Goal: Book appointment/travel/reservation

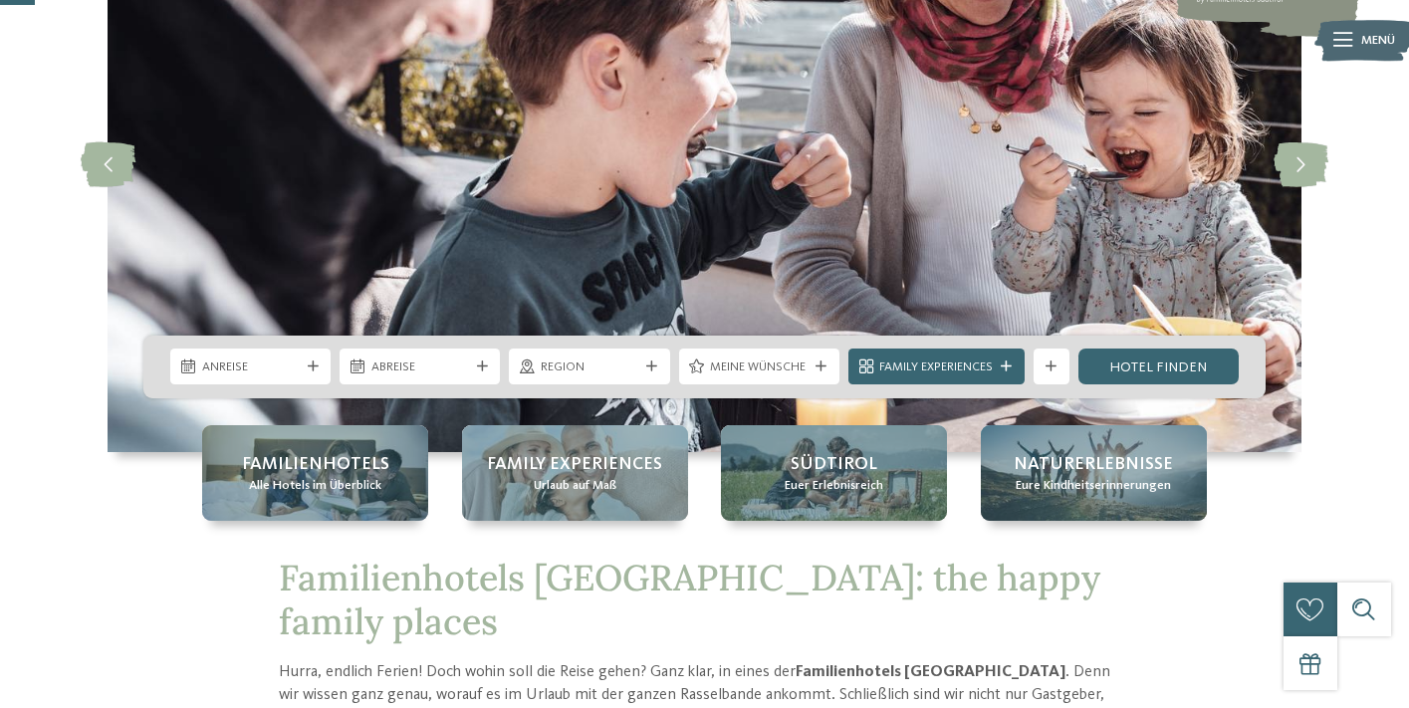
scroll to position [199, 0]
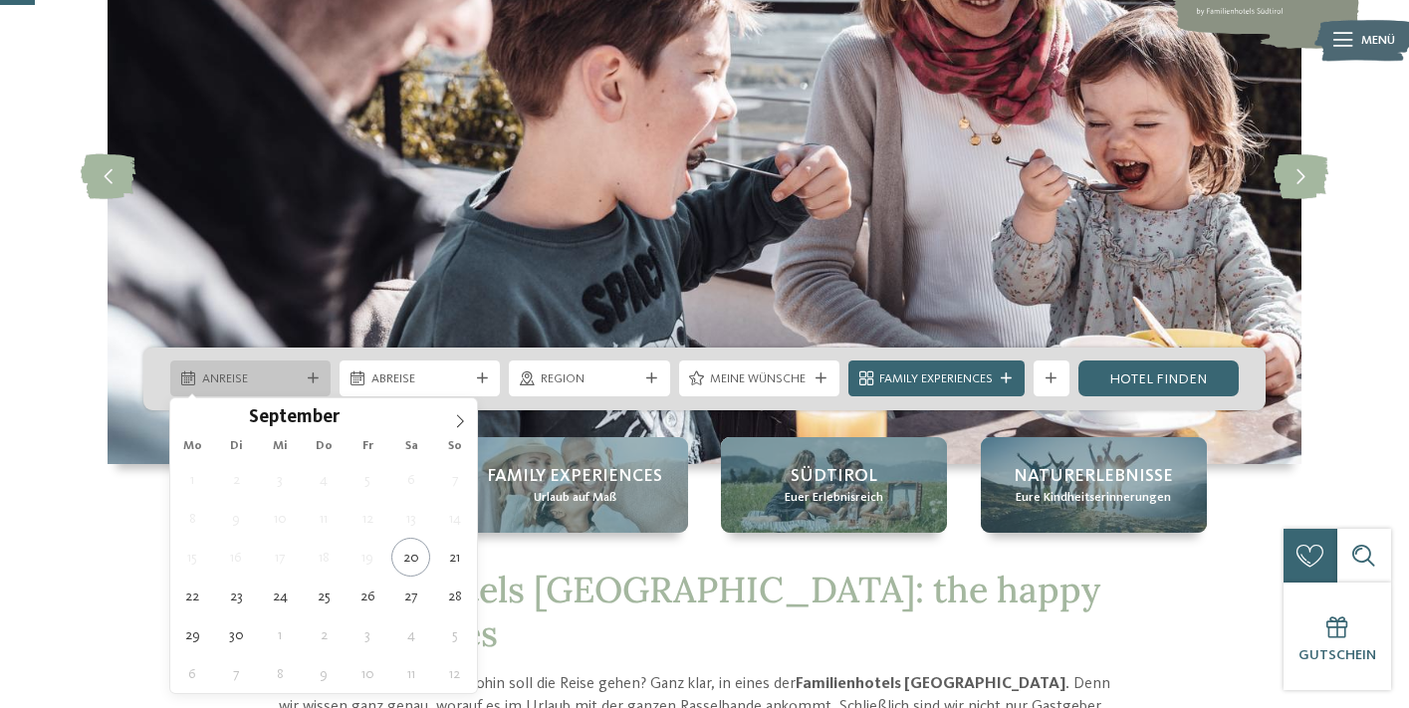
click at [312, 377] on icon at bounding box center [313, 378] width 11 height 11
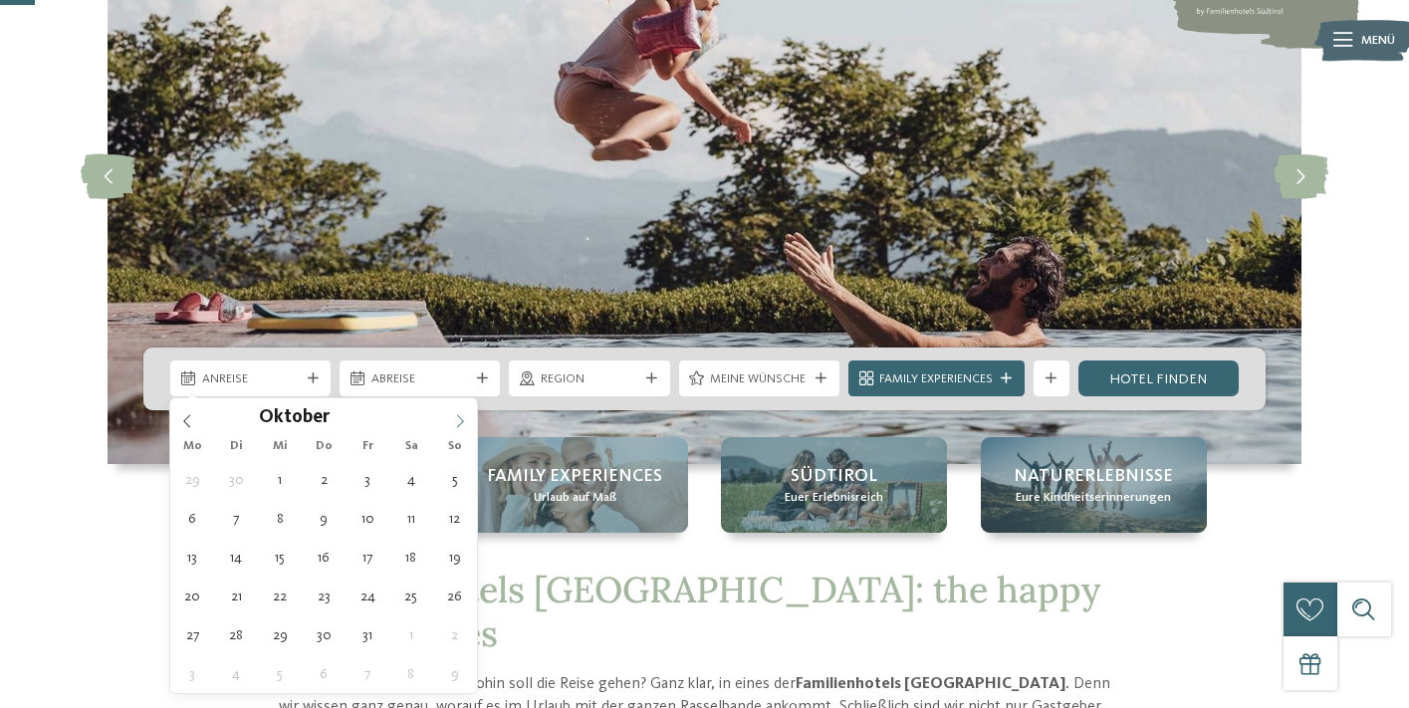
click at [470, 418] on span at bounding box center [460, 415] width 34 height 34
type input "****"
click at [470, 418] on span at bounding box center [460, 415] width 34 height 34
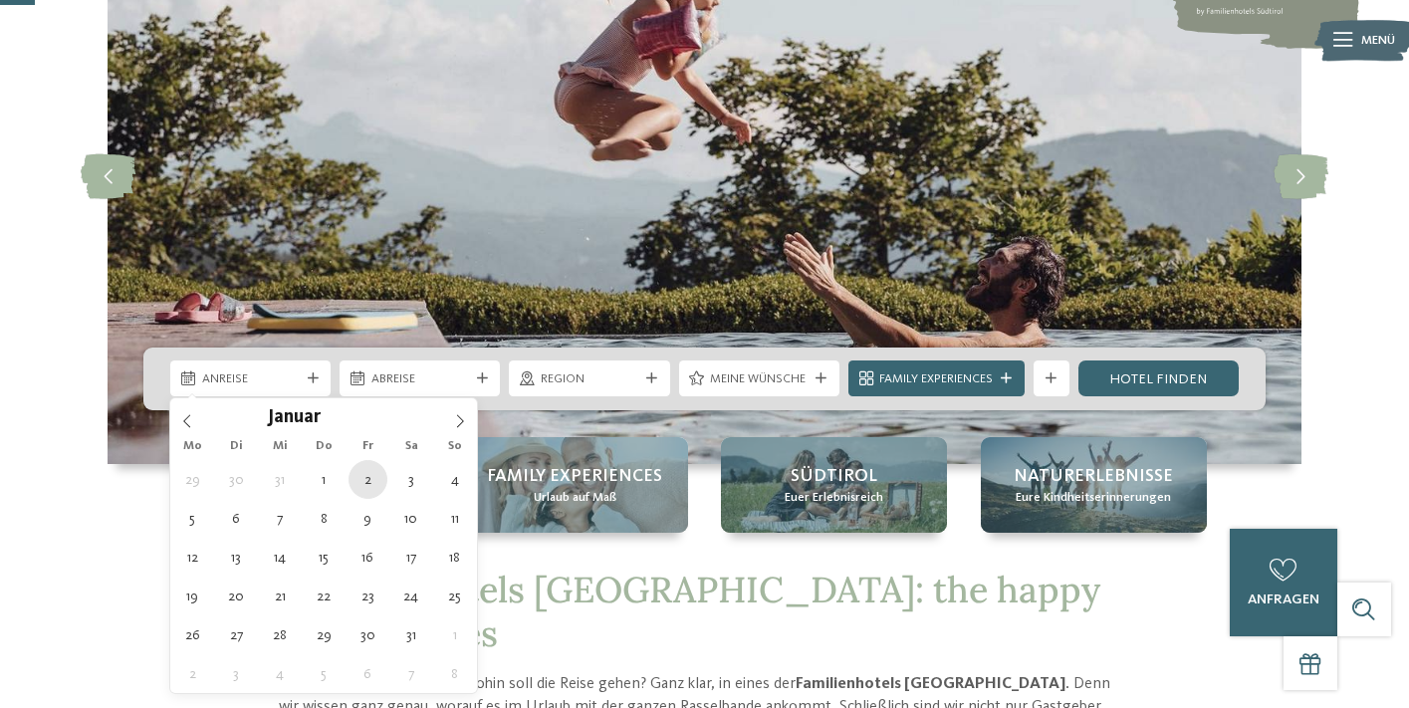
type div "02.01.2026"
type input "****"
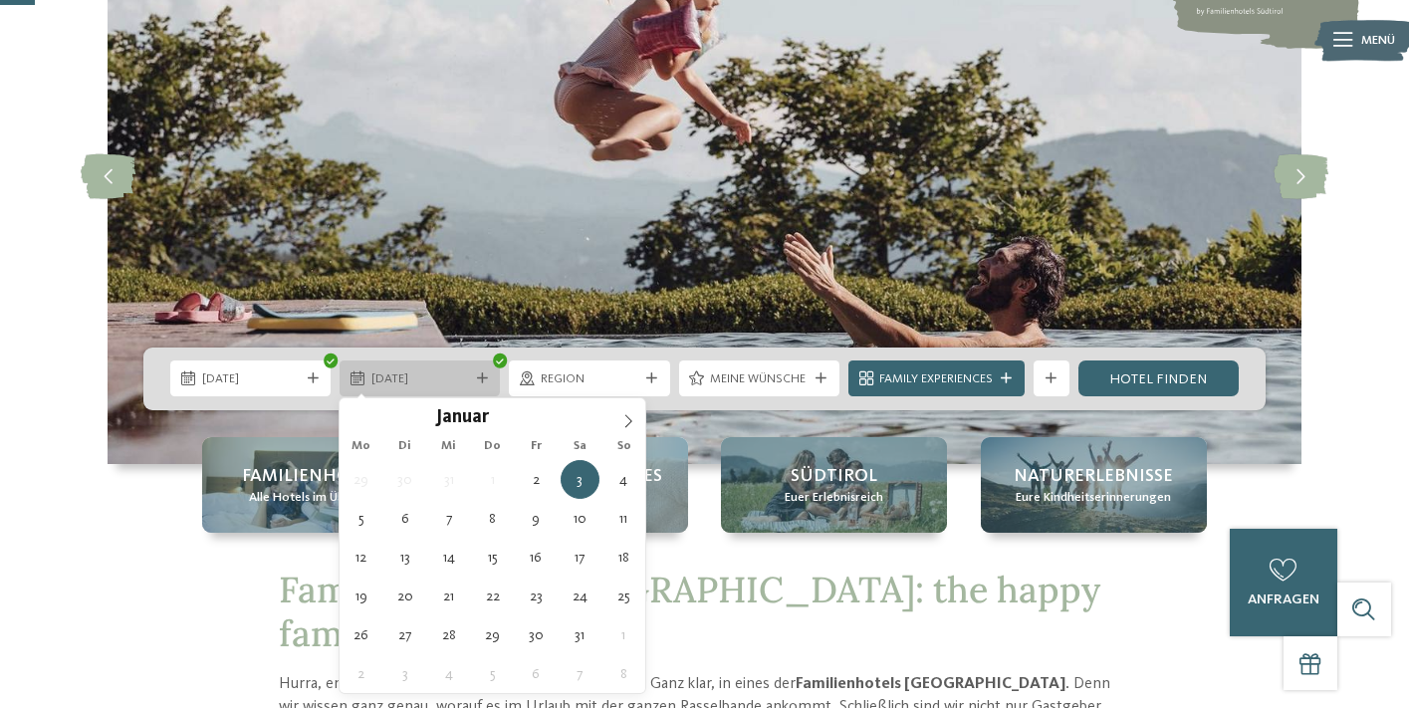
click at [480, 374] on icon at bounding box center [482, 378] width 11 height 11
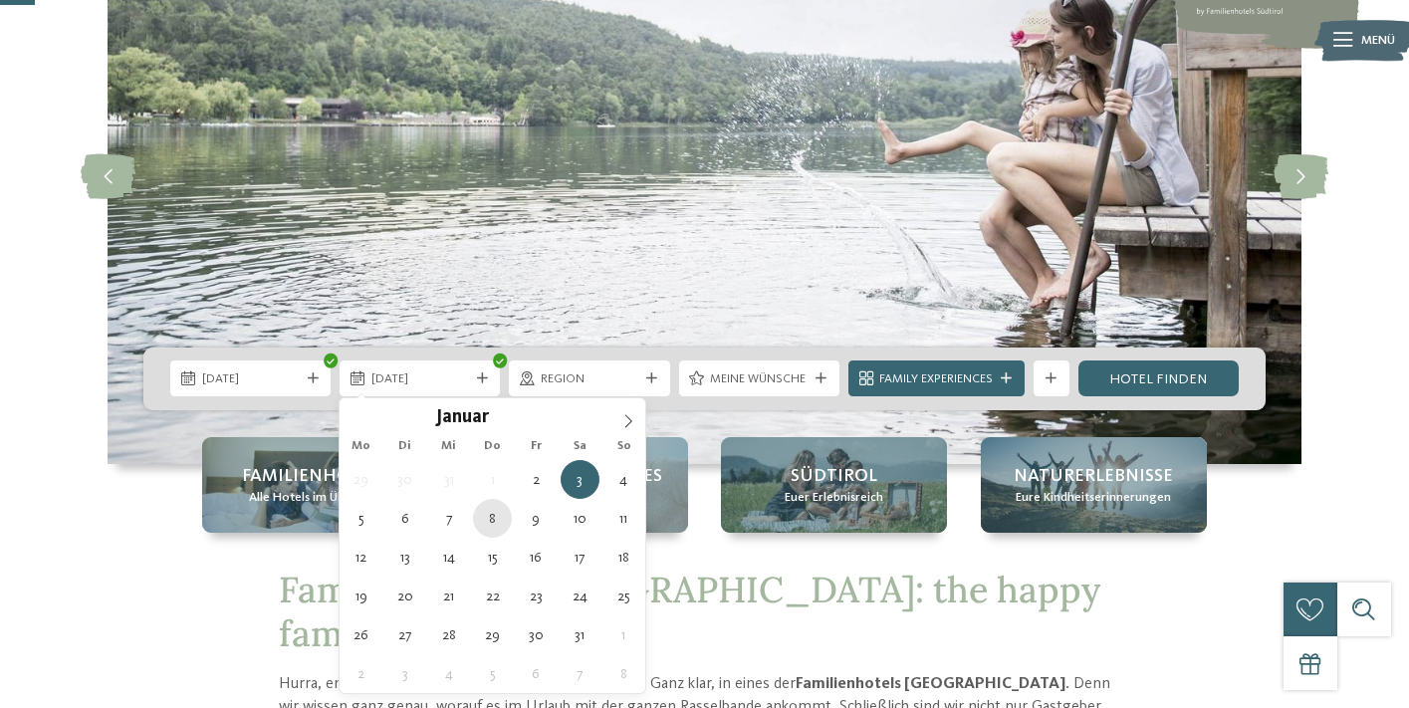
type div "08.01.2026"
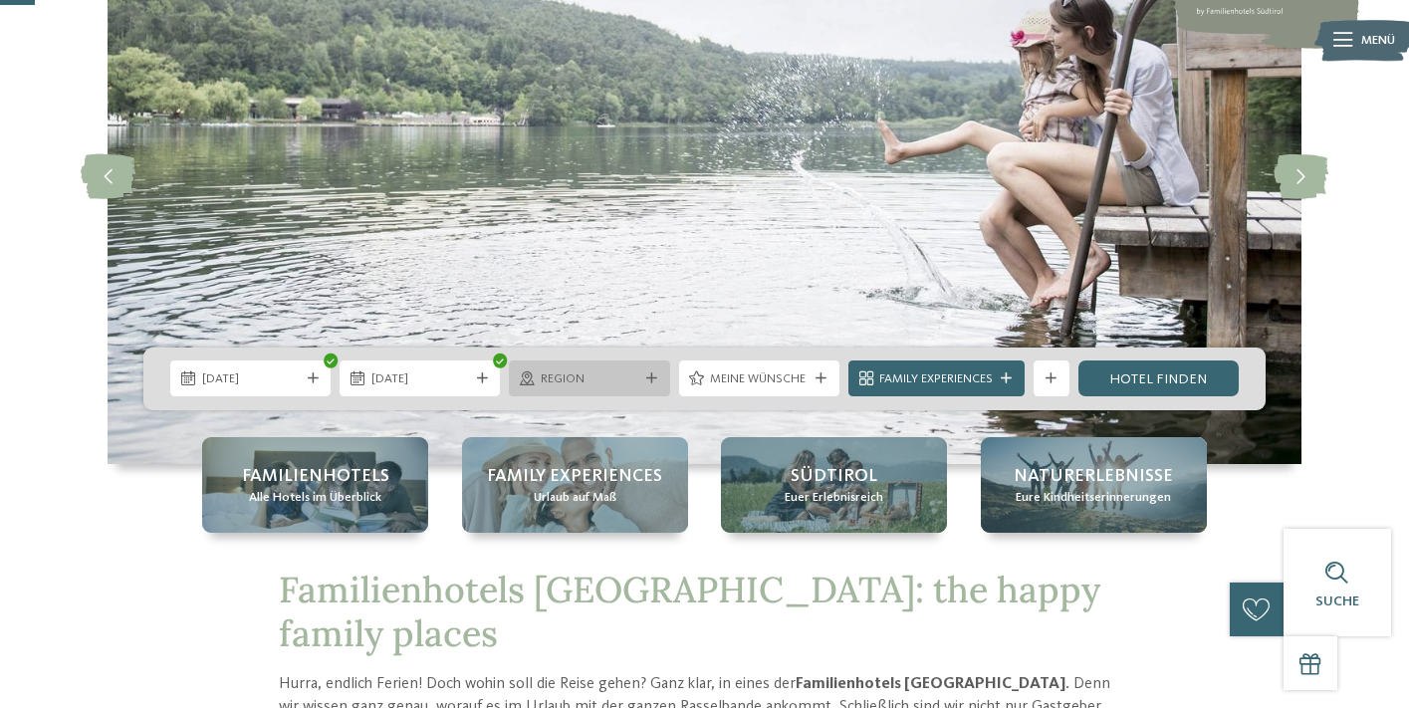
click at [643, 380] on div at bounding box center [652, 378] width 18 height 11
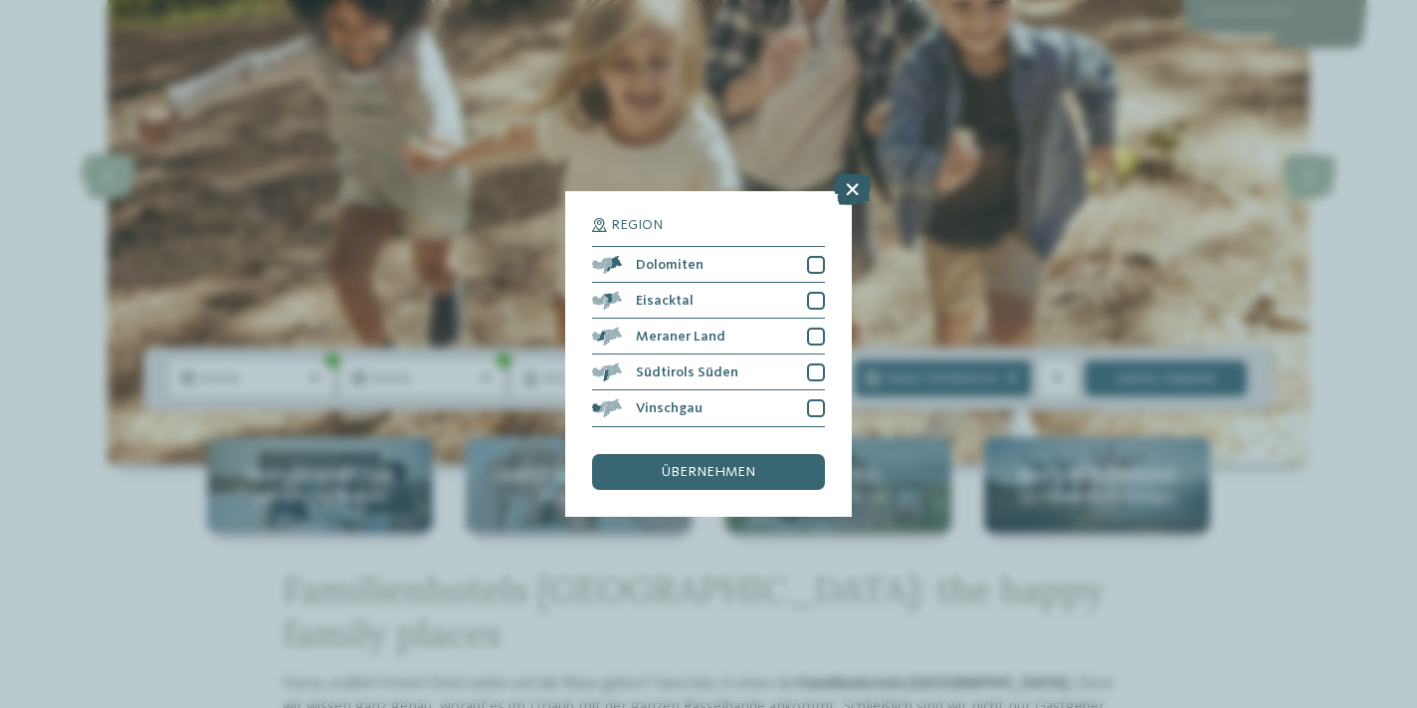
click at [854, 174] on icon at bounding box center [852, 190] width 39 height 32
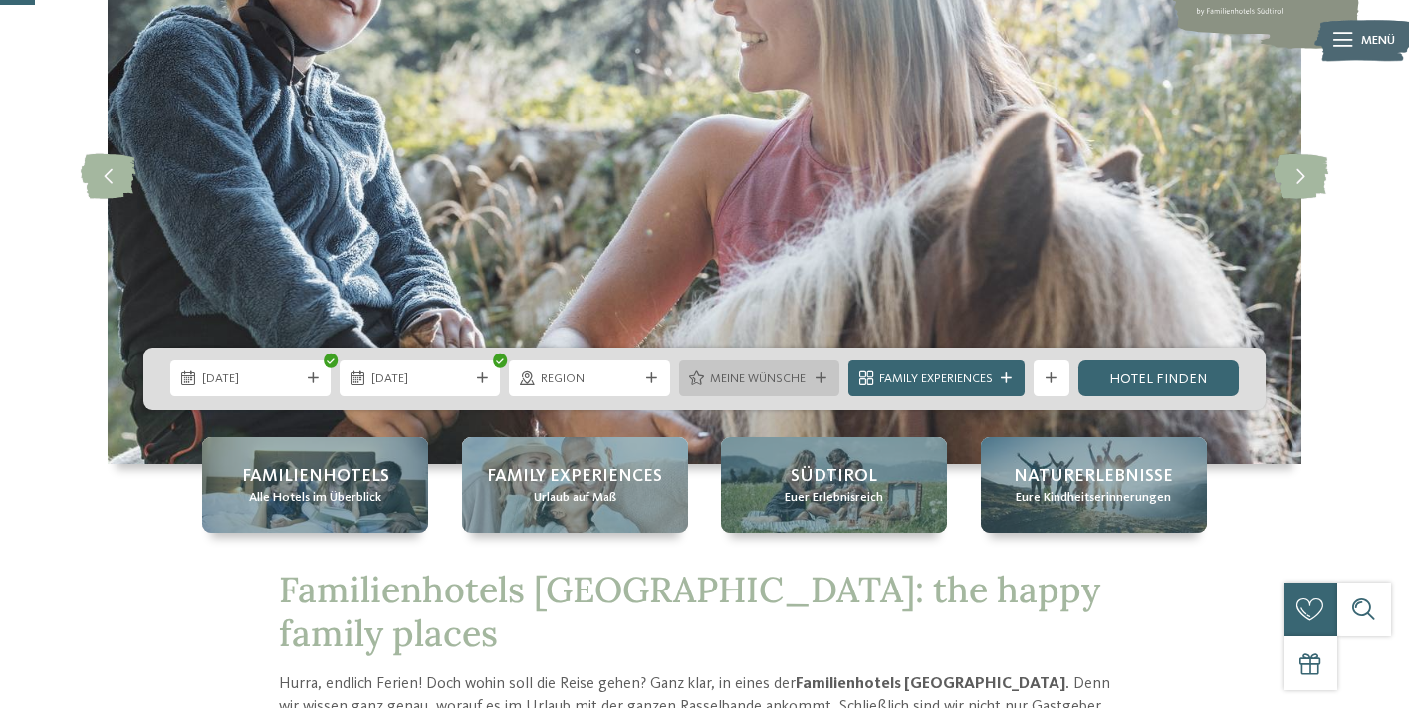
click at [752, 374] on span "Meine Wünsche" at bounding box center [759, 379] width 98 height 18
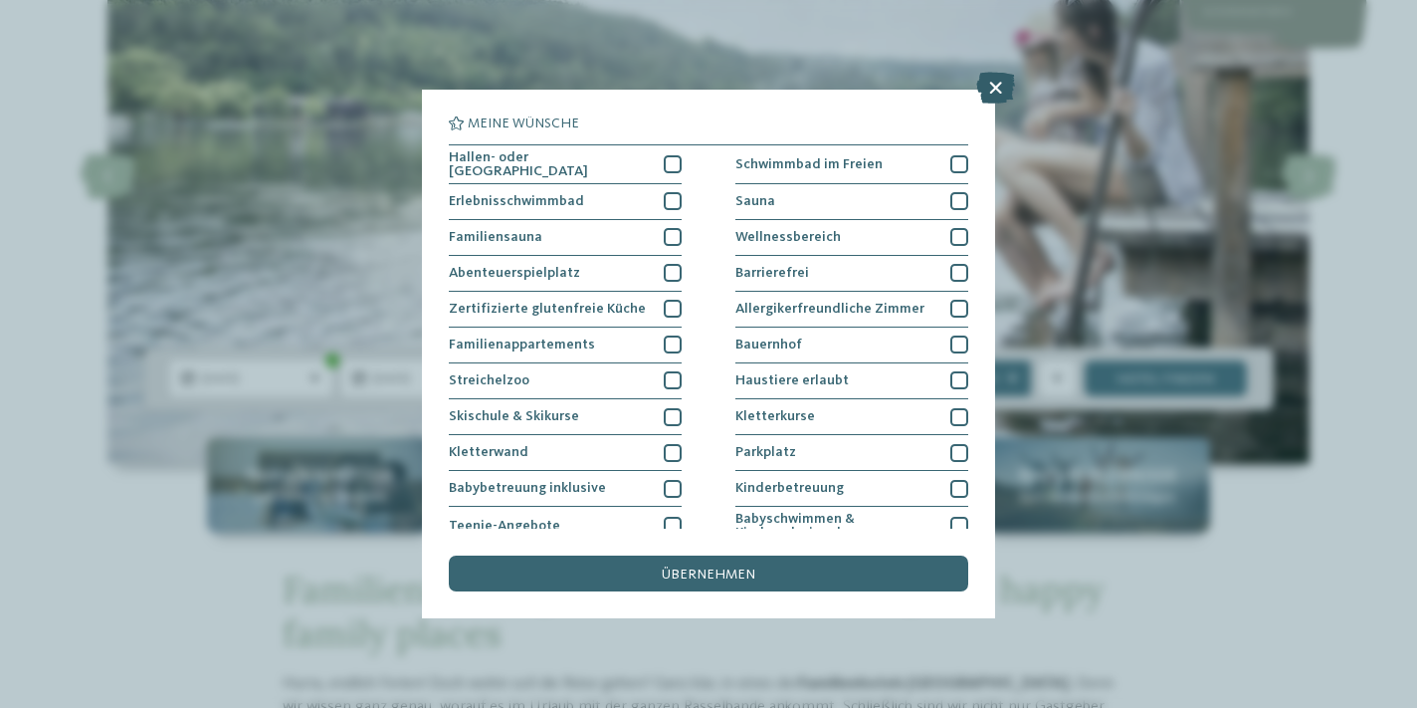
click at [1000, 84] on icon at bounding box center [996, 88] width 39 height 32
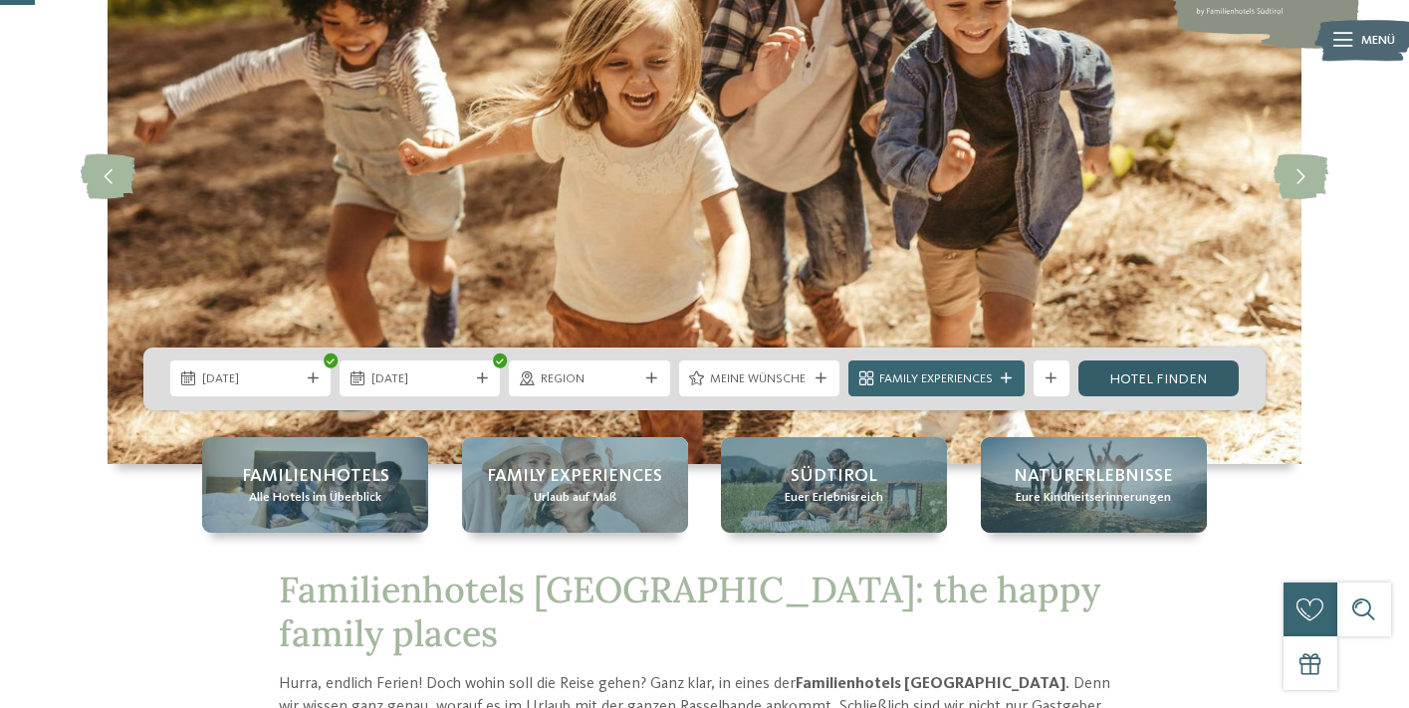
click at [1135, 380] on link "Hotel finden" at bounding box center [1158, 378] width 160 height 36
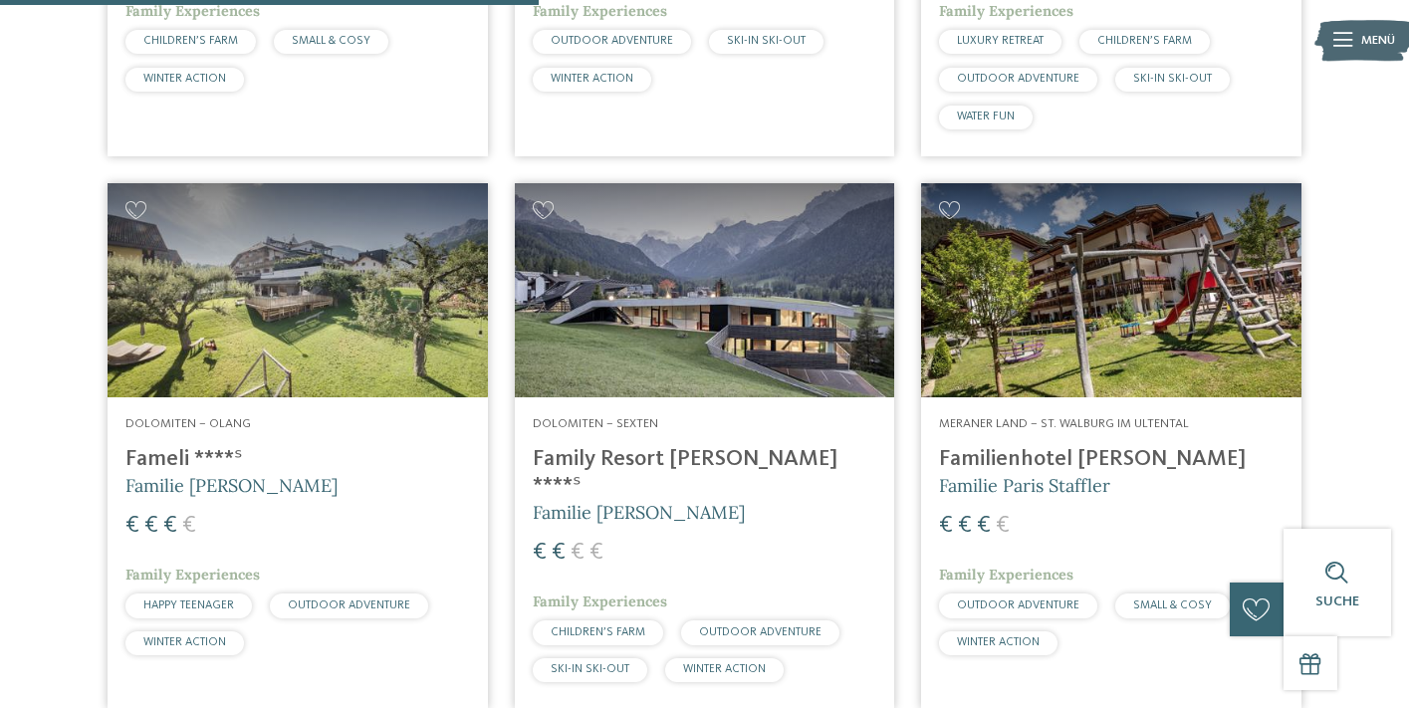
scroll to position [1686, 0]
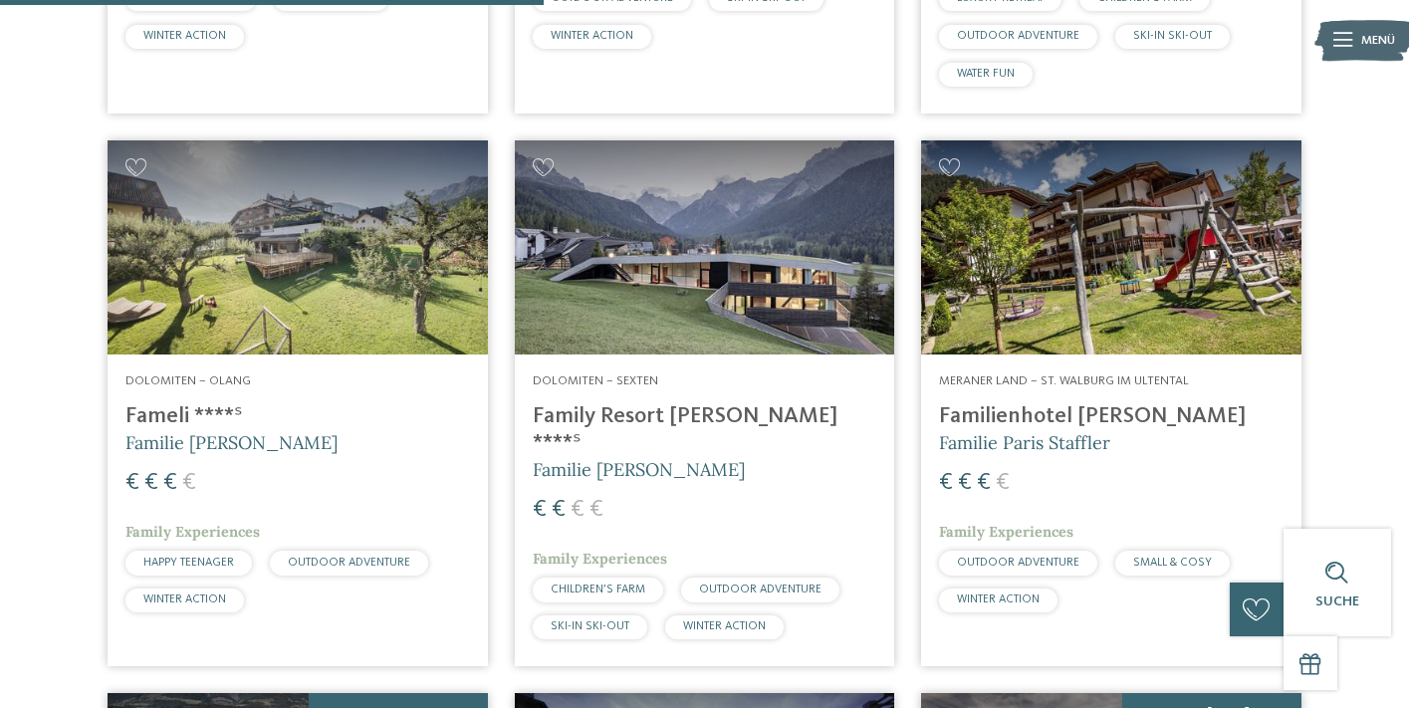
click at [684, 240] on img at bounding box center [705, 247] width 380 height 214
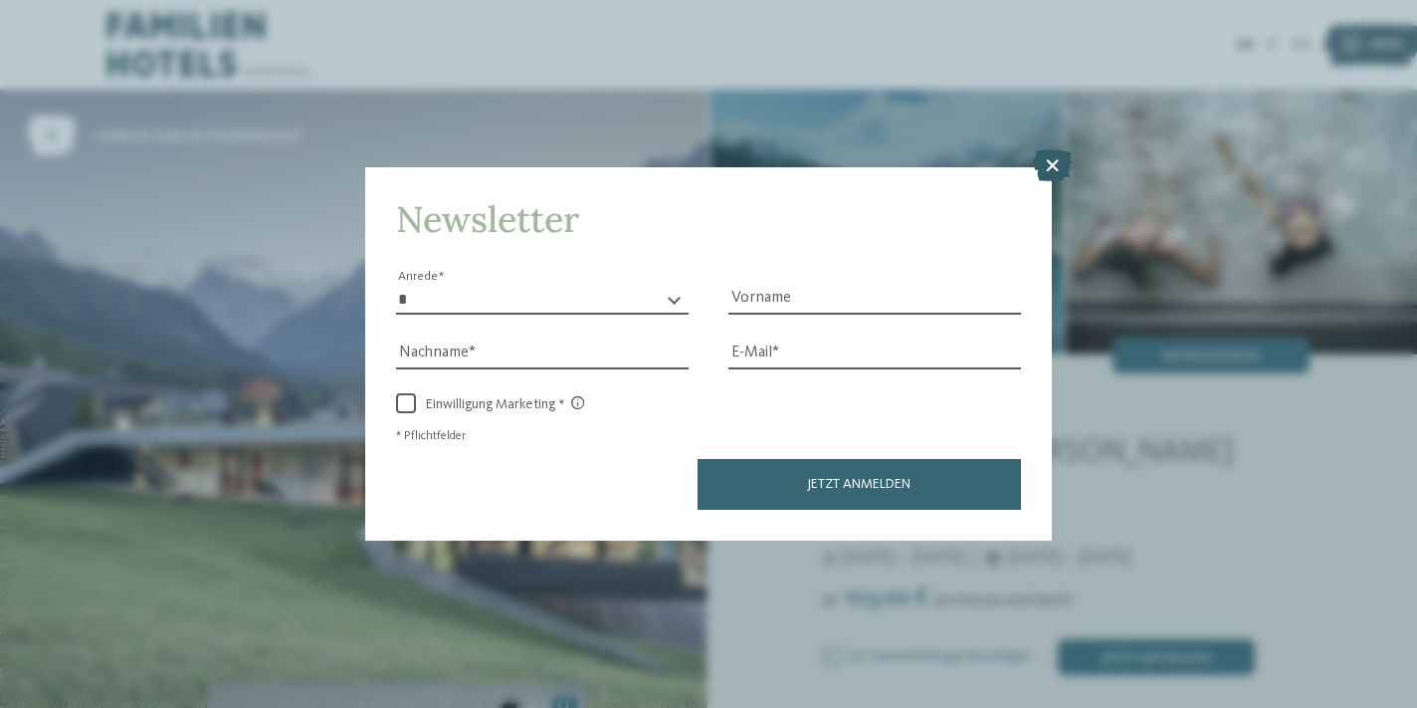
click at [1051, 149] on icon at bounding box center [1052, 165] width 39 height 32
